Goal: Information Seeking & Learning: Learn about a topic

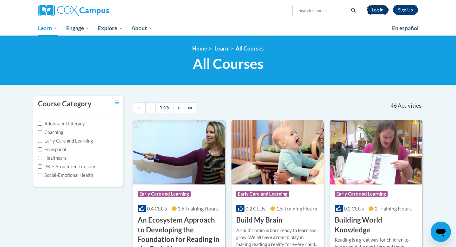
click at [372, 14] on link "Log In" at bounding box center [378, 10] width 22 height 10
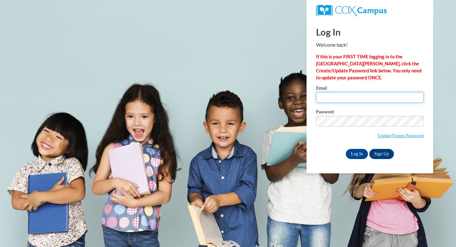
click at [345, 99] on input "Email" at bounding box center [370, 97] width 108 height 11
type input "jbutkovich@shorewood.k12.wi.us"
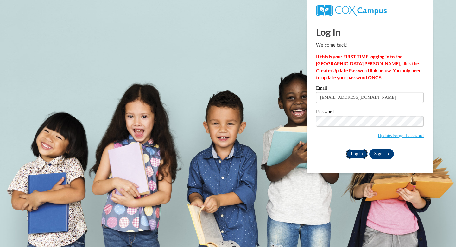
click at [359, 156] on input "Log In" at bounding box center [357, 154] width 22 height 10
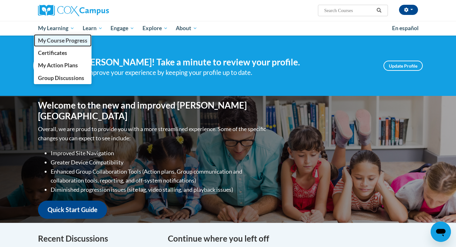
click at [66, 38] on span "My Course Progress" at bounding box center [62, 40] width 49 height 7
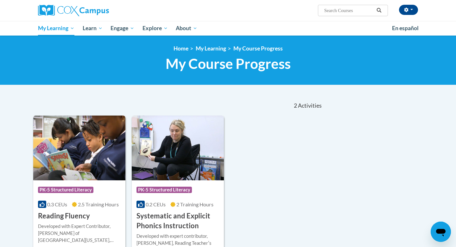
click at [87, 189] on span "PK-5 Structured Literacy" at bounding box center [65, 189] width 55 height 6
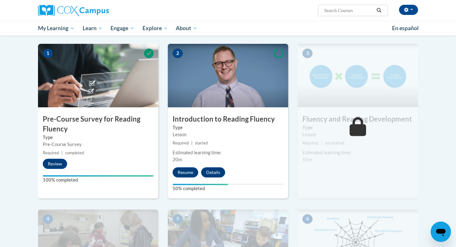
scroll to position [122, 0]
click at [183, 174] on button "Resume" at bounding box center [186, 172] width 26 height 10
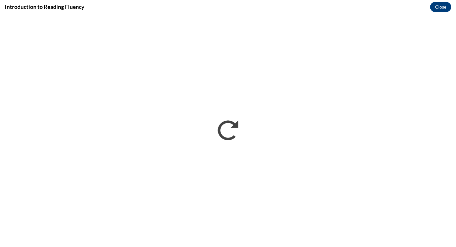
scroll to position [0, 0]
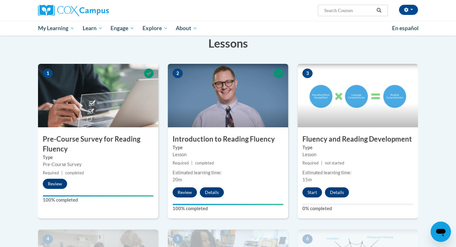
scroll to position [102, 0]
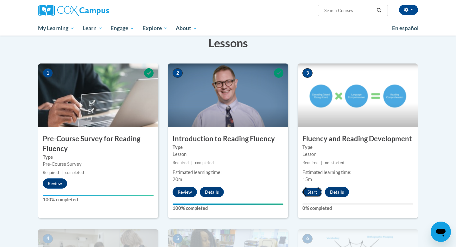
click at [313, 192] on button "Start" at bounding box center [313, 192] width 20 height 10
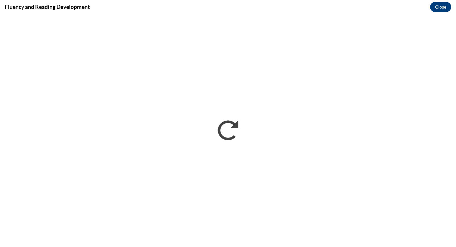
scroll to position [0, 0]
